Goal: Information Seeking & Learning: Find specific fact

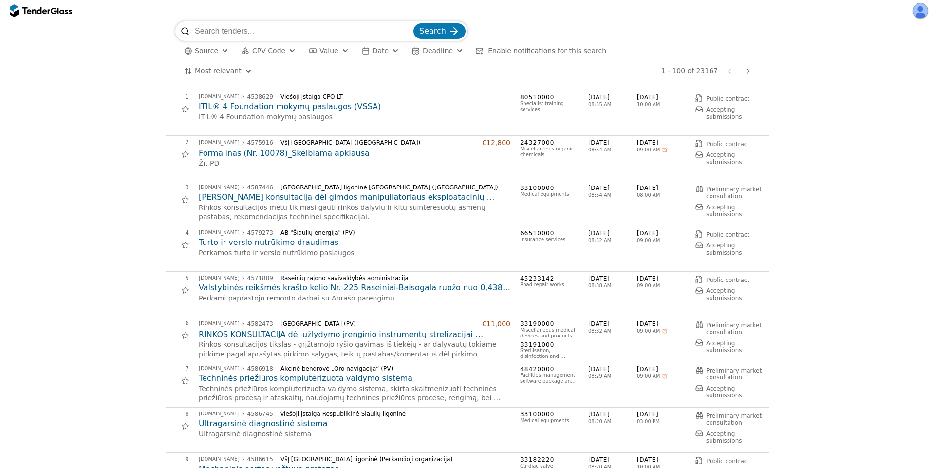
click at [49, 60] on div "Search Source CPV Code Type Buyer Value Date Deadline Enable notifications for …" at bounding box center [467, 40] width 925 height 39
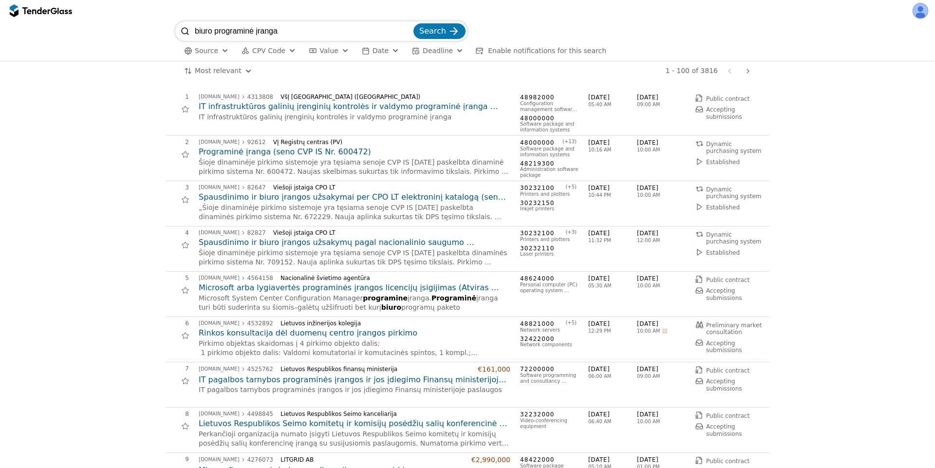
drag, startPoint x: 203, startPoint y: 18, endPoint x: 127, endPoint y: 3, distance: 77.4
click at [127, 3] on div "biuro programinė įranga Search Source CPV Code Type Buyer Value Date Deadline E…" at bounding box center [467, 234] width 935 height 468
type input "jumbo transport"
click at [413, 23] on button "Search" at bounding box center [439, 31] width 52 height 16
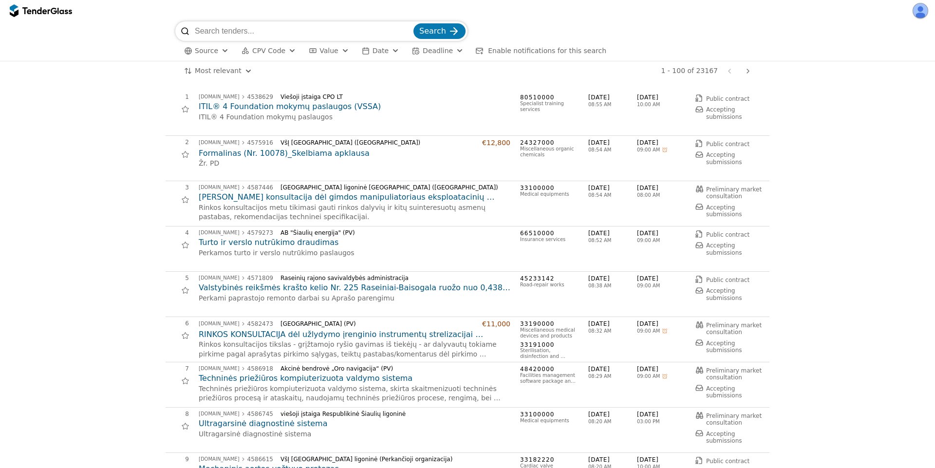
click at [269, 29] on input "search" at bounding box center [303, 30] width 217 height 19
type input "jumbo transport"
click at [413, 23] on button "Search" at bounding box center [439, 31] width 52 height 16
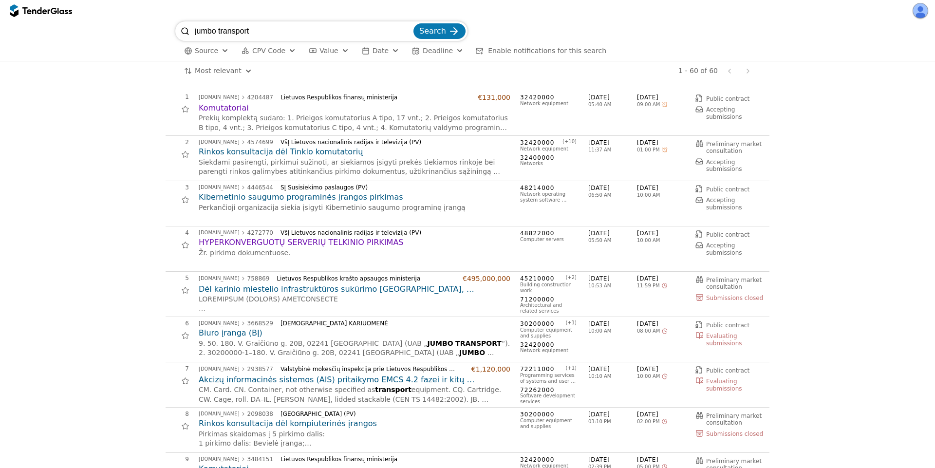
drag, startPoint x: 271, startPoint y: 33, endPoint x: 97, endPoint y: -8, distance: 179.2
click at [97, 0] on html "jumbo transport Search Source CPV Code Type Buyer Value Date Deadline Enable no…" at bounding box center [467, 234] width 935 height 468
type input "pirkimas"
click at [413, 23] on button "Search" at bounding box center [439, 31] width 52 height 16
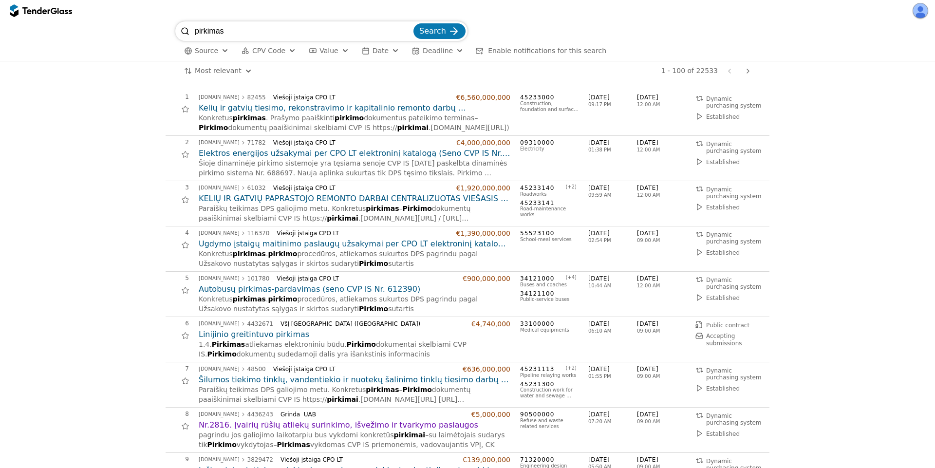
drag, startPoint x: 216, startPoint y: 26, endPoint x: 177, endPoint y: 18, distance: 39.9
click at [178, 19] on div "pirkimas Search Source CPV Code Type Buyer Value Date Deadline Enable notificat…" at bounding box center [467, 234] width 935 height 468
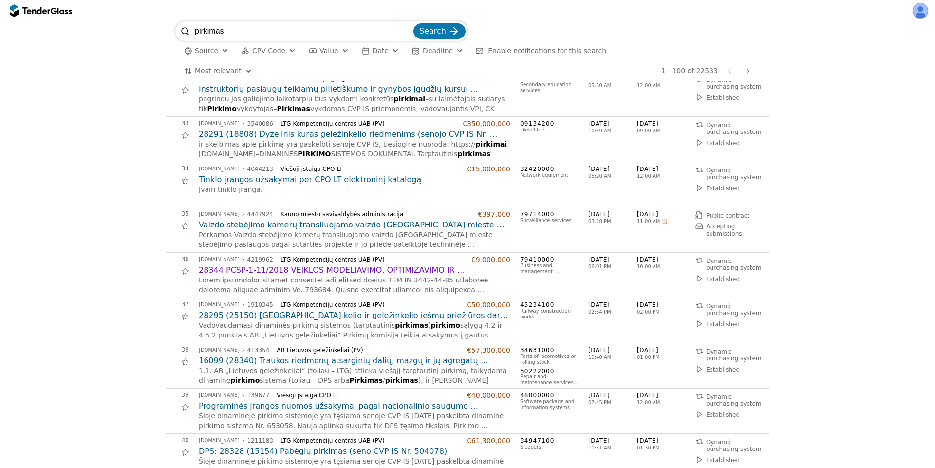
scroll to position [1227, 0]
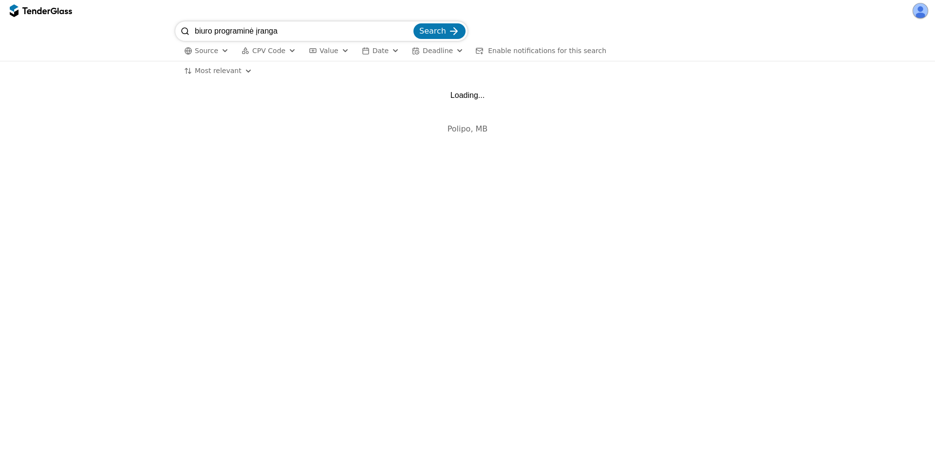
click at [149, 17] on div "biuro programinė įranga Search Source CPV Code Type Buyer Value Date Deadline E…" at bounding box center [467, 234] width 935 height 468
drag, startPoint x: 298, startPoint y: 28, endPoint x: 121, endPoint y: -4, distance: 179.7
click at [121, 0] on html "biuro programinė įranga Search Source CPV Code Type Buyer Value Date Deadline E…" at bounding box center [467, 234] width 935 height 468
